Goal: Task Accomplishment & Management: Use online tool/utility

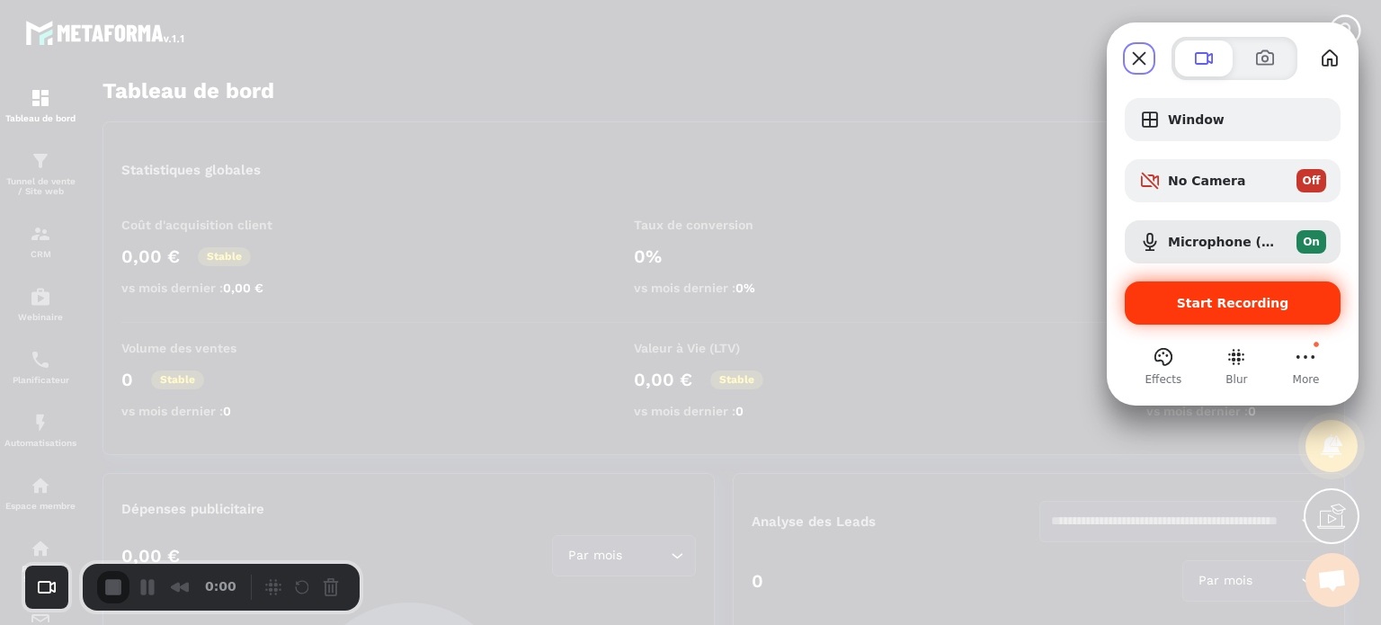
click at [1196, 294] on div "Start Recording" at bounding box center [1233, 302] width 216 height 43
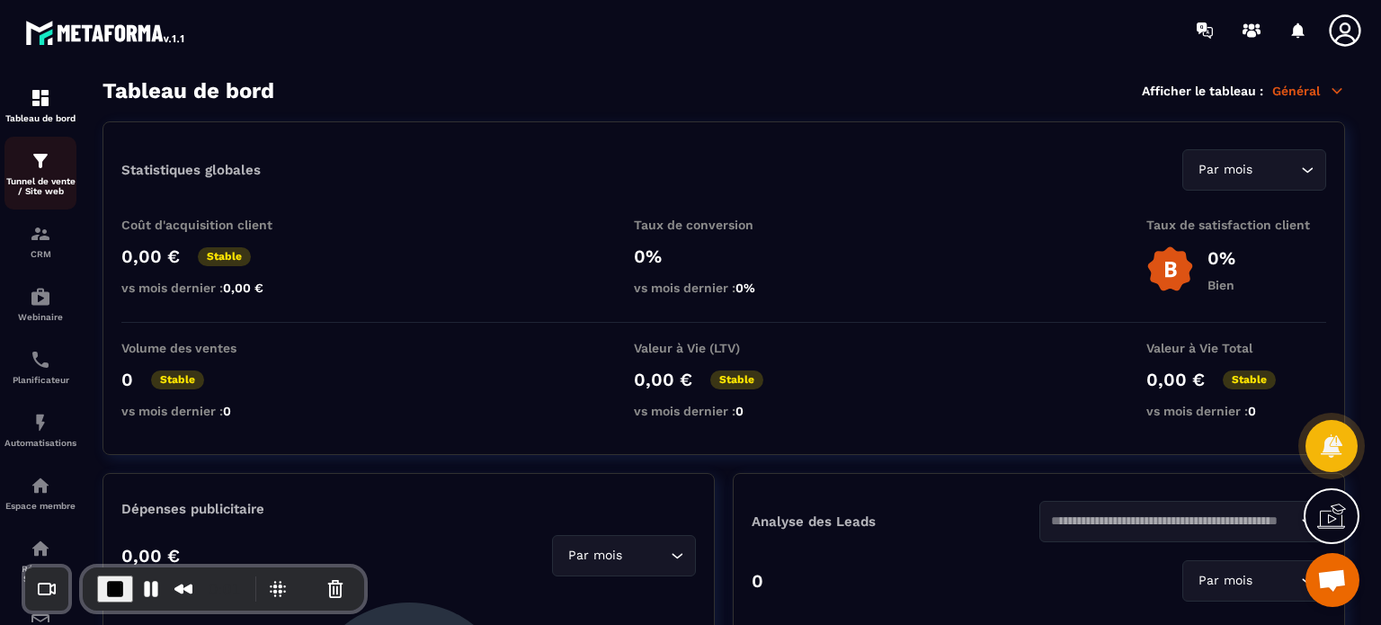
click at [50, 182] on p "Tunnel de vente / Site web" at bounding box center [40, 186] width 72 height 20
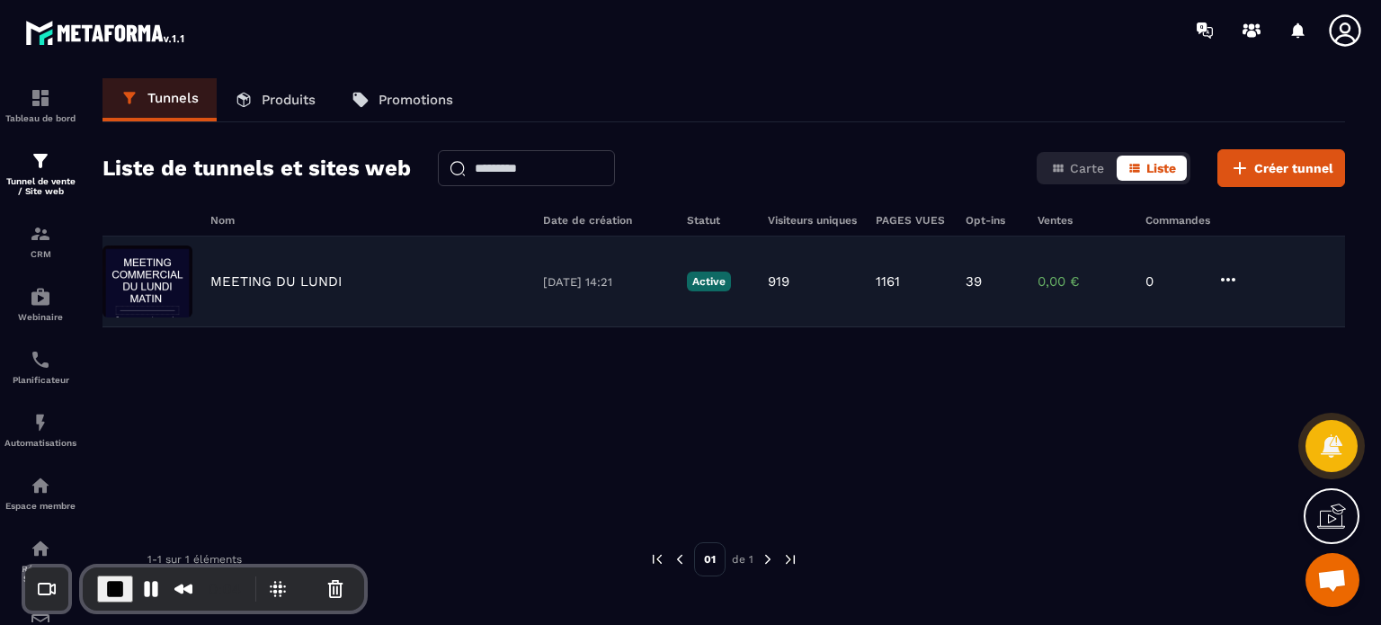
click at [273, 273] on p "MEETING DU LUNDI" at bounding box center [275, 281] width 131 height 16
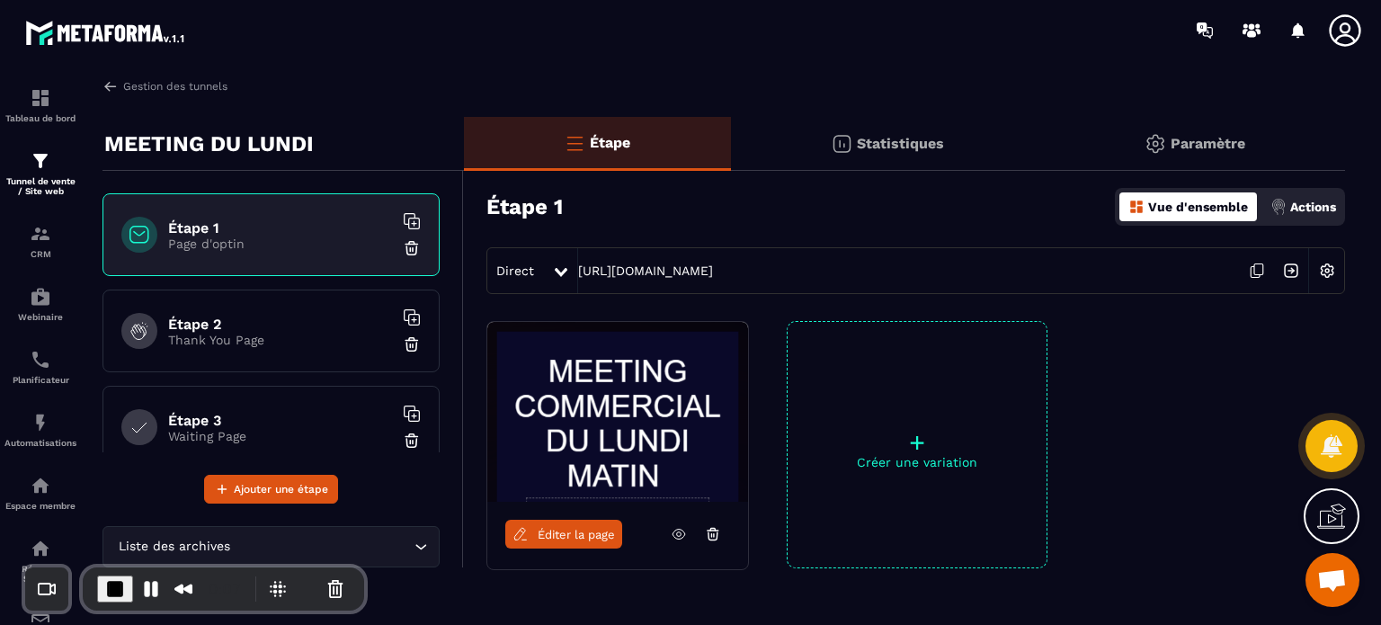
click at [219, 334] on p "Thank You Page" at bounding box center [280, 340] width 225 height 14
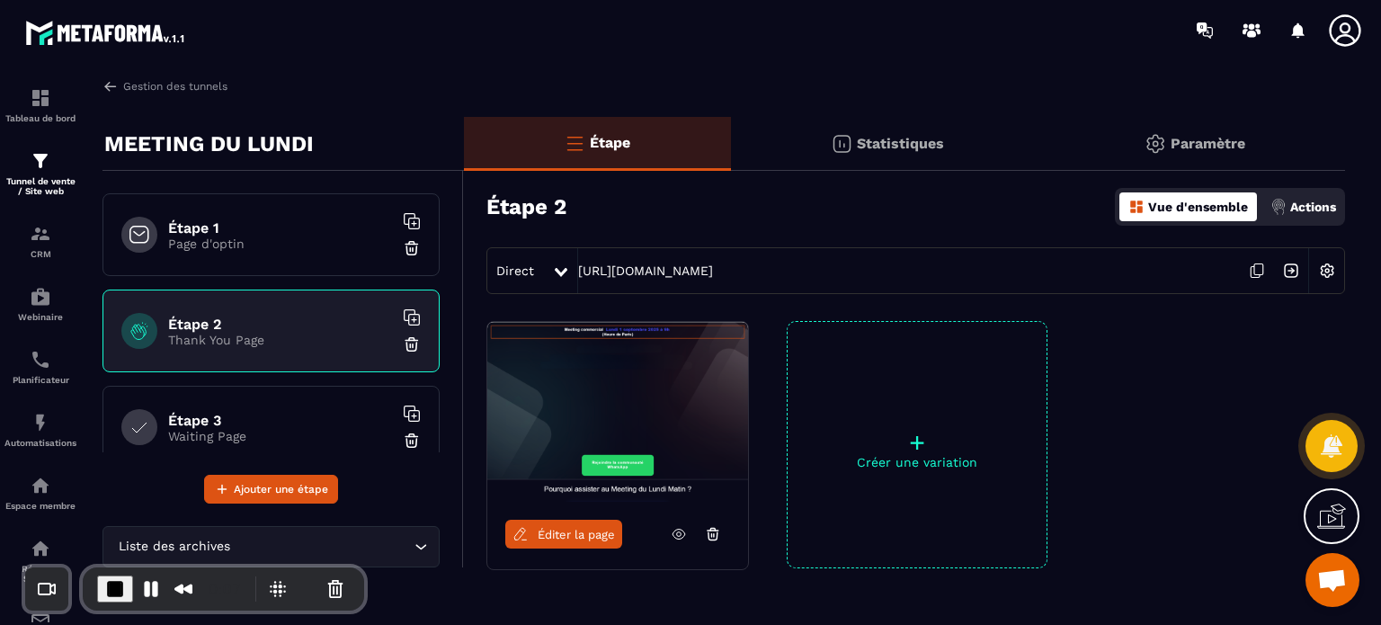
click at [242, 439] on p "Waiting Page" at bounding box center [280, 436] width 225 height 14
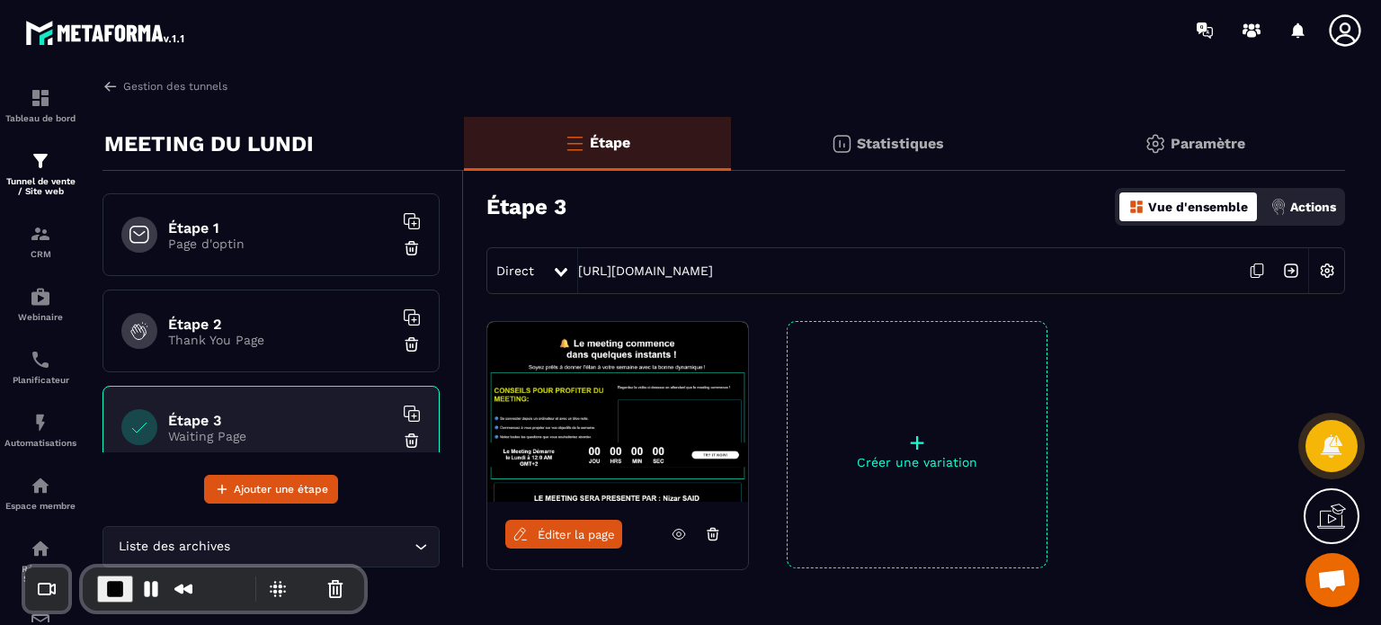
click at [552, 528] on span "Éditer la page" at bounding box center [576, 534] width 77 height 13
